Goal: Task Accomplishment & Management: Manage account settings

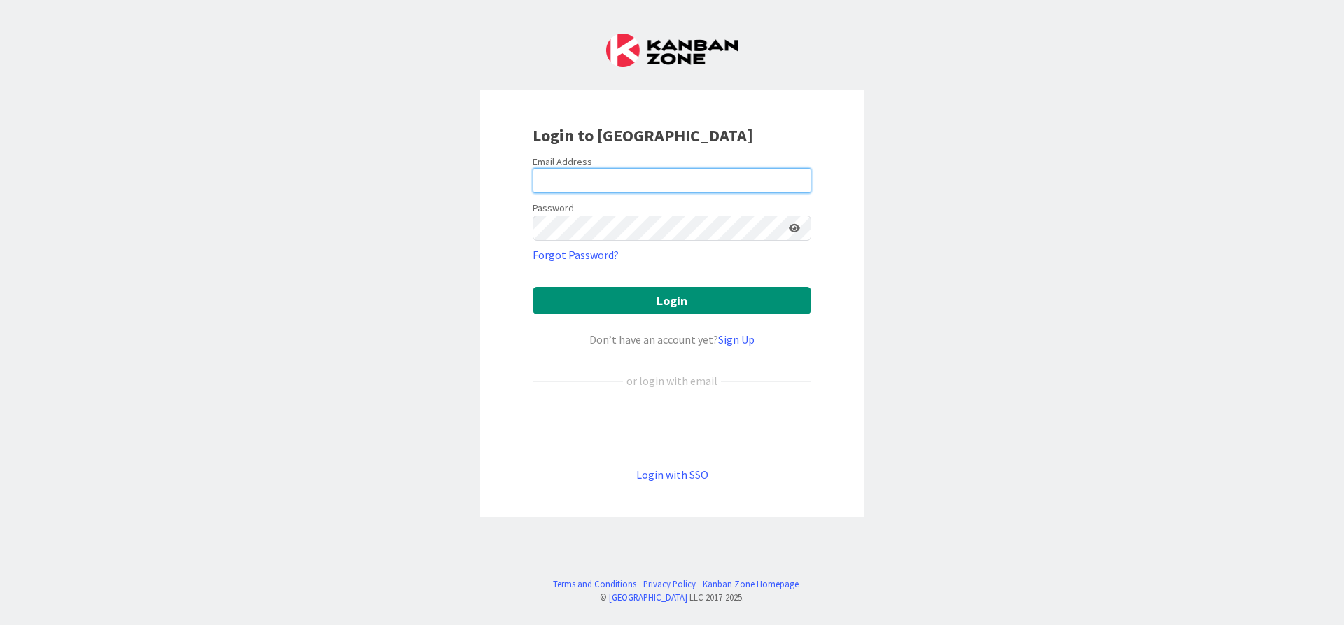
click at [580, 178] on input "email" at bounding box center [672, 180] width 279 height 25
type input "[PERSON_NAME][EMAIL_ADDRESS][DOMAIN_NAME]"
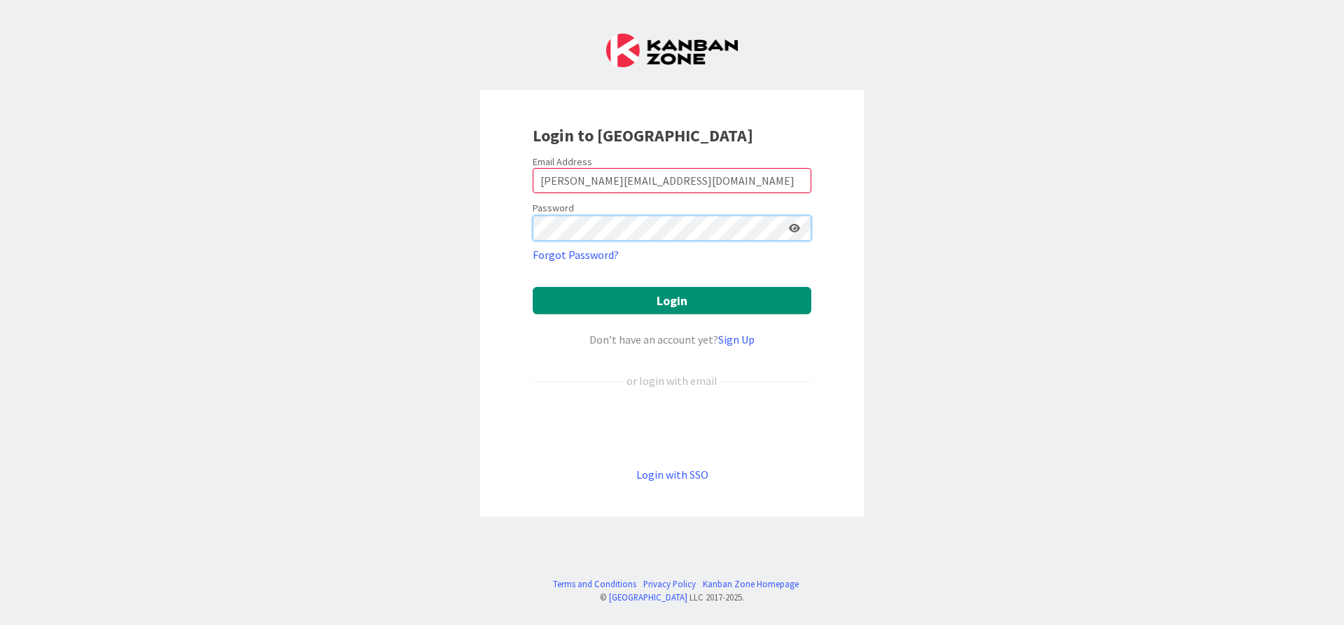
click at [533, 287] on button "Login" at bounding box center [672, 300] width 279 height 27
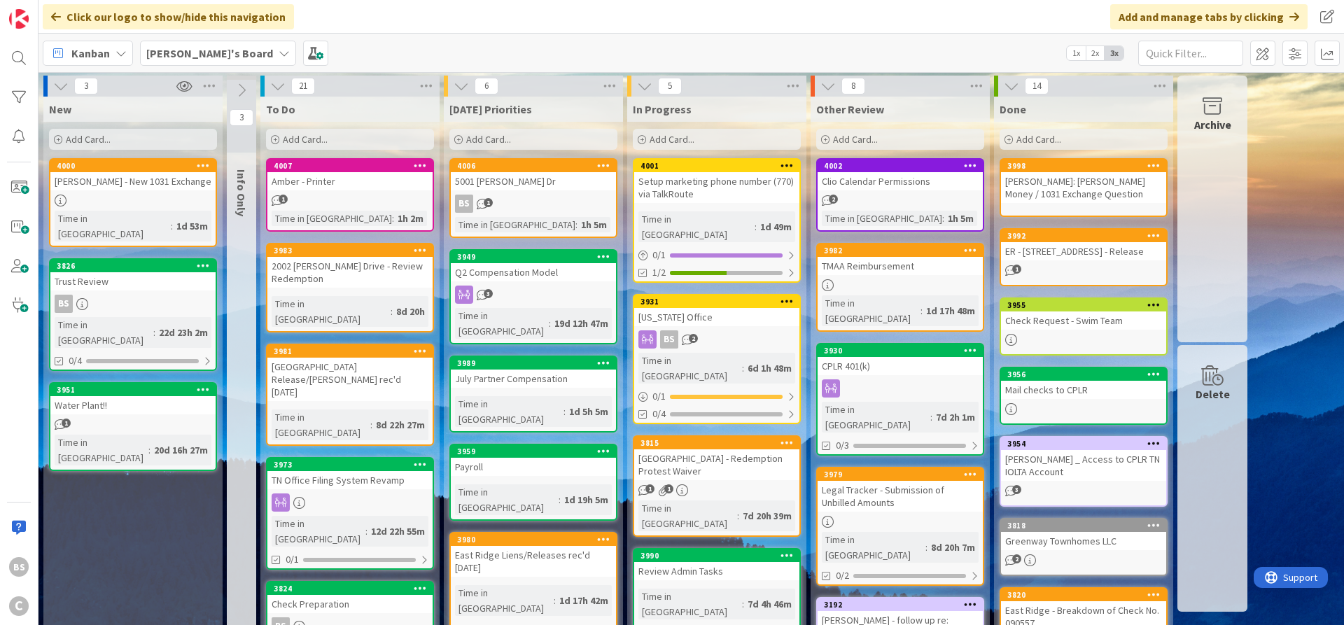
click at [679, 167] on div "4001" at bounding box center [719, 166] width 159 height 10
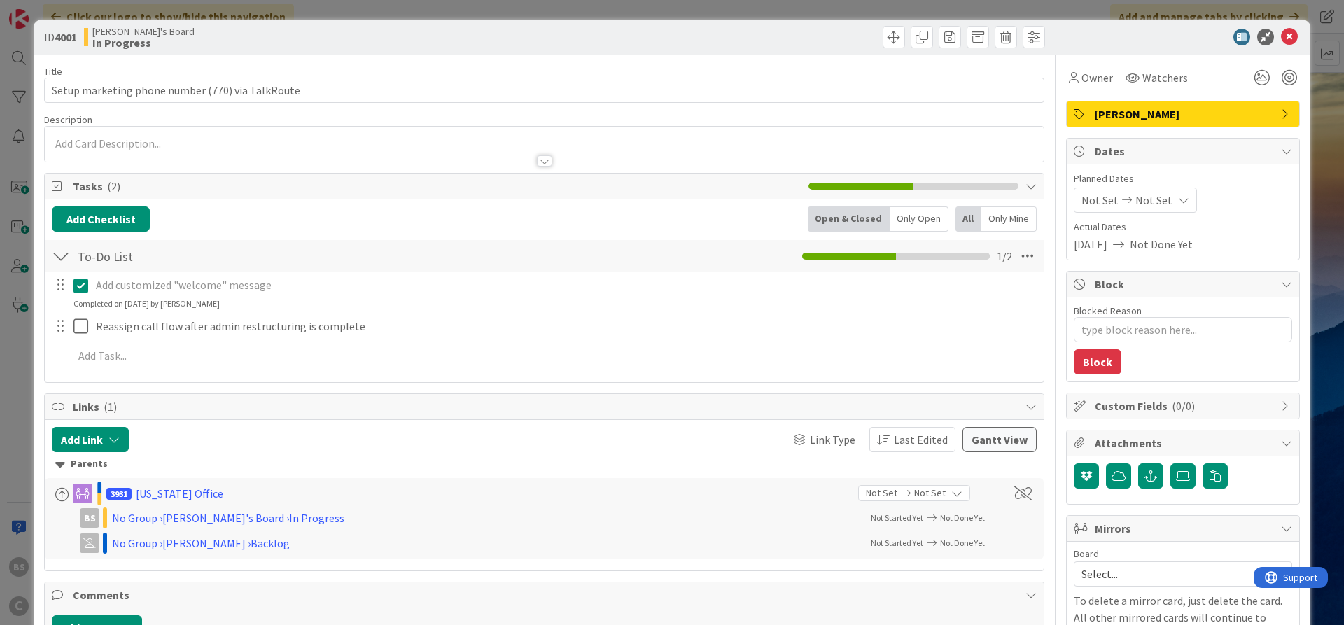
type textarea "x"
click at [1294, 34] on icon at bounding box center [1289, 37] width 17 height 17
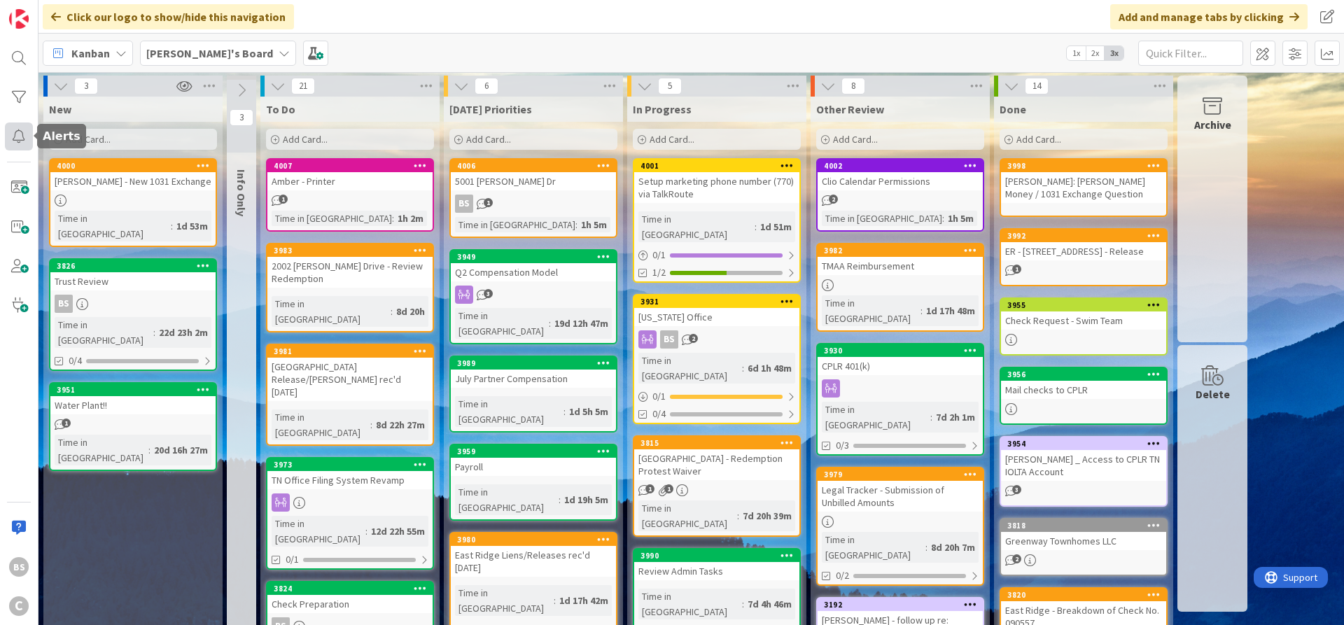
click at [26, 134] on div at bounding box center [19, 136] width 28 height 28
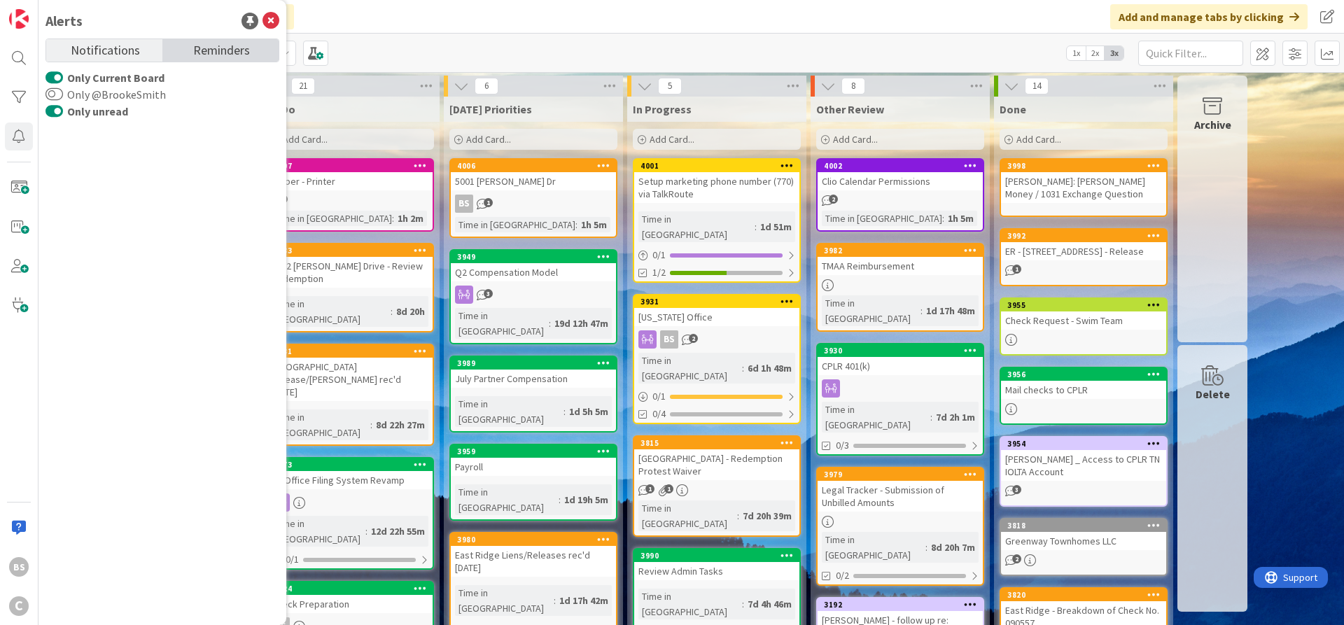
click at [188, 51] on link "Reminders" at bounding box center [220, 50] width 116 height 22
click at [60, 78] on button "Only Current Board" at bounding box center [53, 78] width 17 height 14
click at [130, 51] on span "Notifications" at bounding box center [105, 49] width 69 height 20
click at [277, 21] on icon at bounding box center [270, 21] width 17 height 17
